Goal: Transaction & Acquisition: Purchase product/service

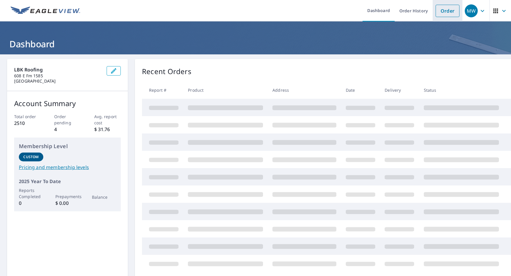
click at [441, 15] on link "Order" at bounding box center [447, 11] width 24 height 12
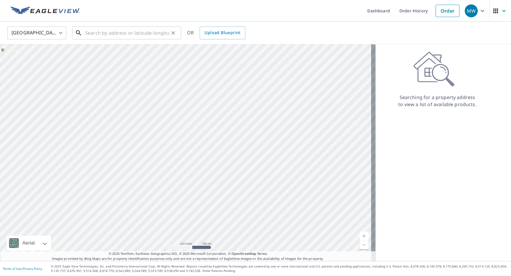
click at [110, 29] on input "text" at bounding box center [127, 33] width 84 height 16
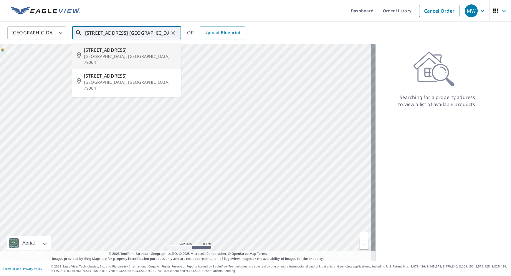
drag, startPoint x: 134, startPoint y: 32, endPoint x: -4, endPoint y: 21, distance: 137.6
click at [0, 21] on html "MW MW Dashboard Order History Cancel Order MW United States US ​ 816 main st. o…" at bounding box center [255, 138] width 511 height 276
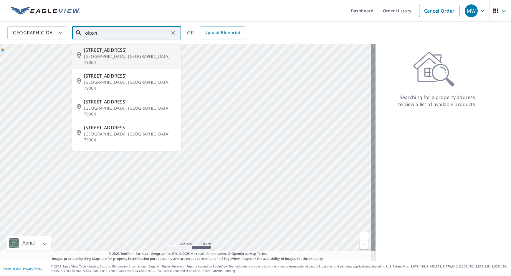
drag, startPoint x: 85, startPoint y: 33, endPoint x: 99, endPoint y: 34, distance: 14.7
click at [85, 33] on div "olton ​" at bounding box center [126, 32] width 109 height 13
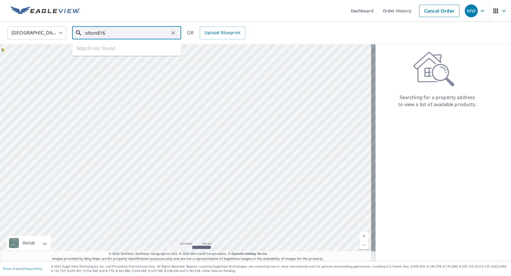
drag, startPoint x: 131, startPoint y: 31, endPoint x: 42, endPoint y: 33, distance: 89.5
click at [42, 33] on div "United States US ​ olton816 ​ Match not found OR Upload Blueprint" at bounding box center [253, 33] width 501 height 14
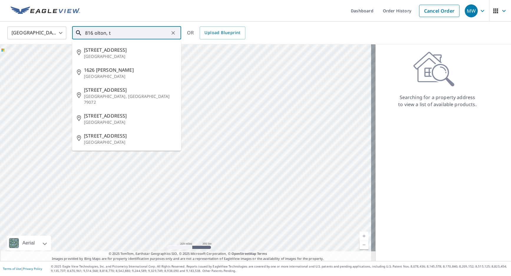
type input "816 olton, tx"
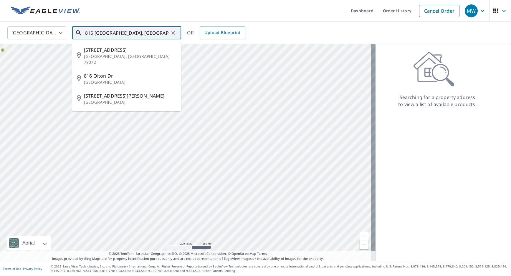
drag, startPoint x: 173, startPoint y: 34, endPoint x: 153, endPoint y: 34, distance: 19.1
click at [173, 34] on icon "Clear" at bounding box center [173, 33] width 4 height 4
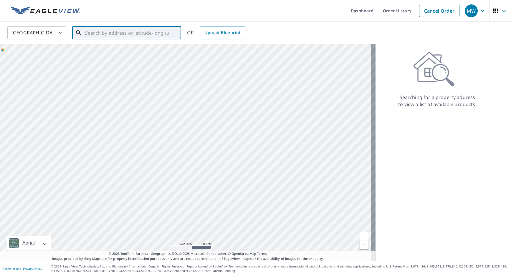
click at [119, 34] on input "text" at bounding box center [127, 33] width 84 height 16
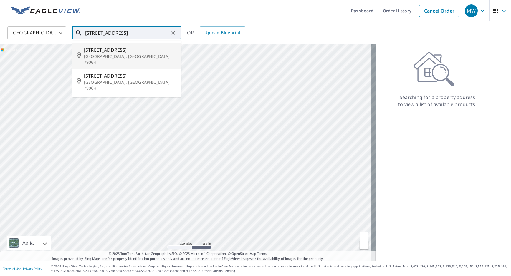
drag, startPoint x: 144, startPoint y: 33, endPoint x: 84, endPoint y: 37, distance: 59.6
click at [84, 37] on div "816 Main St. Olton, TX ​" at bounding box center [126, 32] width 109 height 13
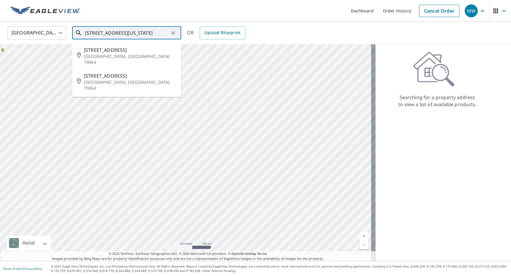
type input "816 Main st Olton texas"
click at [264, 9] on ul "Dashboard Order History Cancel Order" at bounding box center [273, 10] width 379 height 21
